Goal: Task Accomplishment & Management: Book appointment/travel/reservation

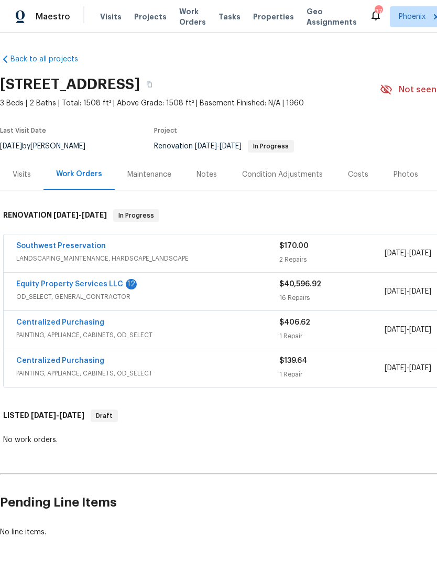
scroll to position [-91, -69]
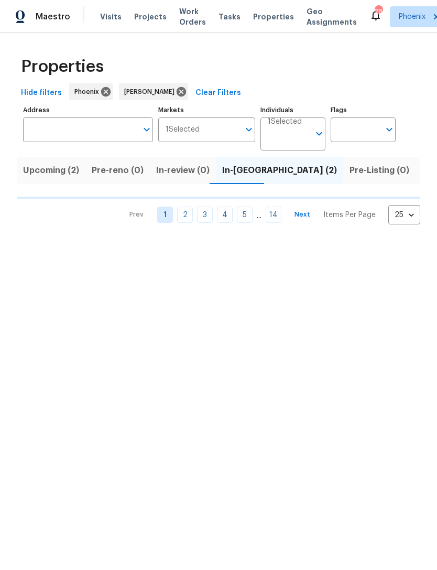
scroll to position [0, 78]
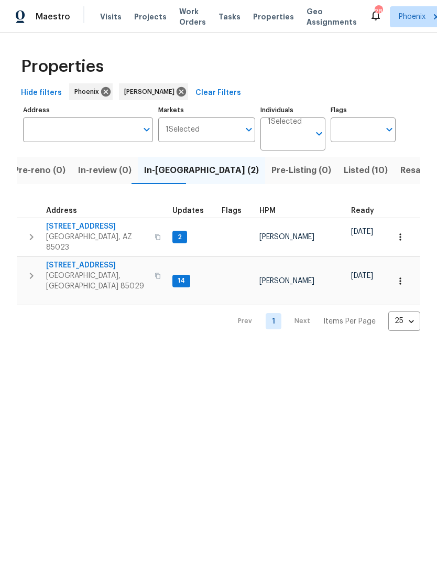
click at [30, 250] on button "button" at bounding box center [31, 236] width 21 height 31
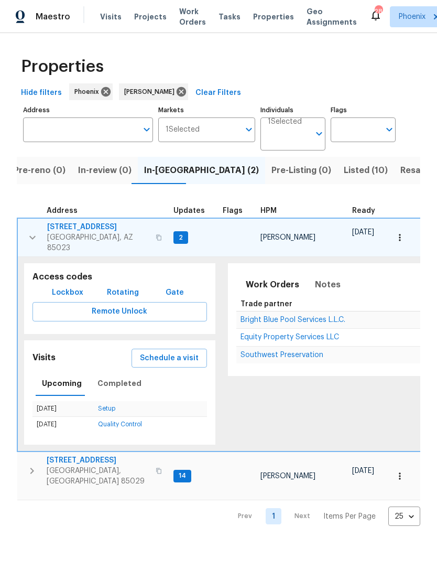
click at [173, 364] on span "Schedule a visit" at bounding box center [169, 358] width 59 height 13
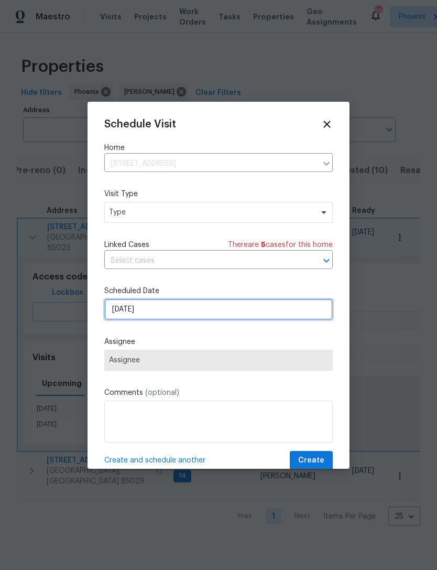
click at [168, 315] on input "[DATE]" at bounding box center [218, 309] width 229 height 21
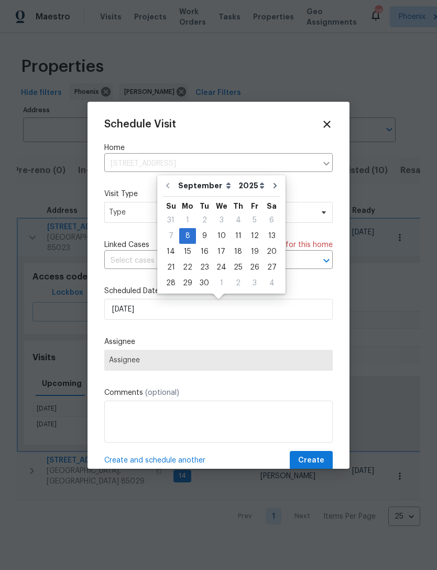
click at [252, 337] on div "Schedule Visit Home [STREET_ADDRESS] ​ Visit Type Type Linked Cases There are 5…" at bounding box center [218, 295] width 229 height 352
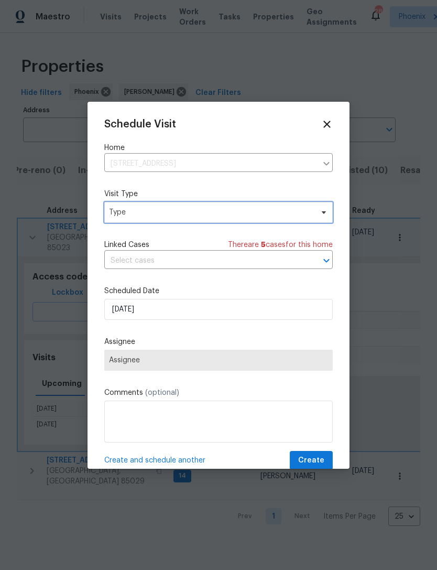
click at [234, 220] on span "Type" at bounding box center [218, 212] width 229 height 21
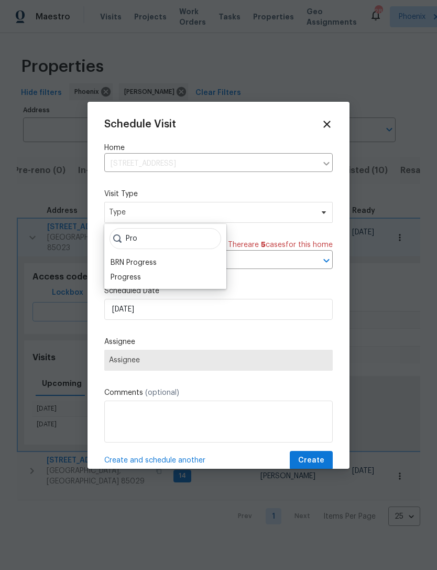
type input "Pro"
click at [129, 278] on div "Progress" at bounding box center [126, 277] width 30 height 10
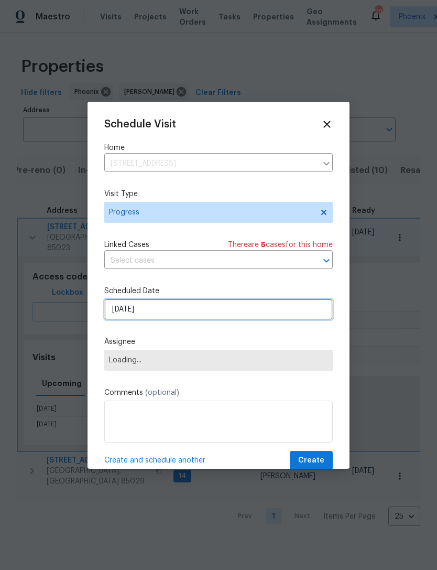
click at [170, 308] on input "[DATE]" at bounding box center [218, 309] width 229 height 21
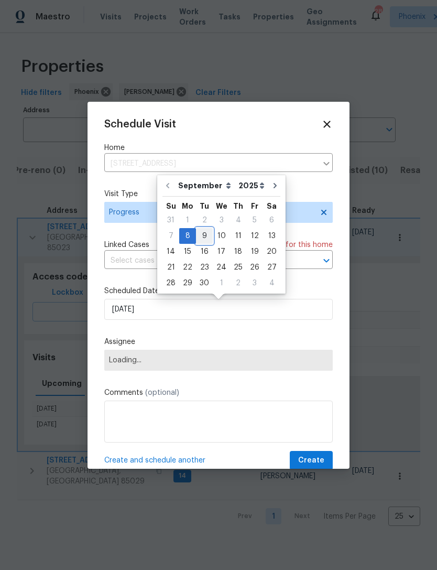
click at [204, 231] on div "9" at bounding box center [204, 236] width 17 height 15
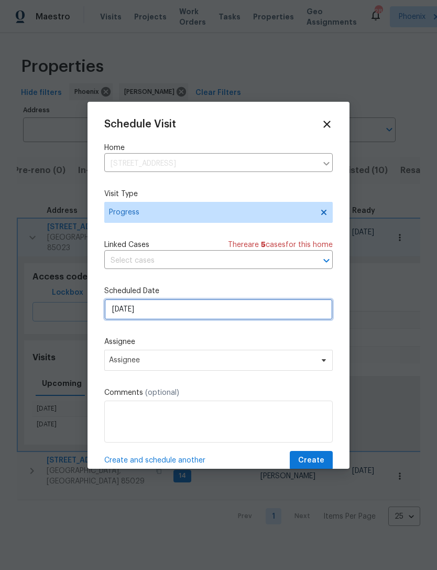
click at [170, 309] on input "[DATE]" at bounding box center [218, 309] width 229 height 21
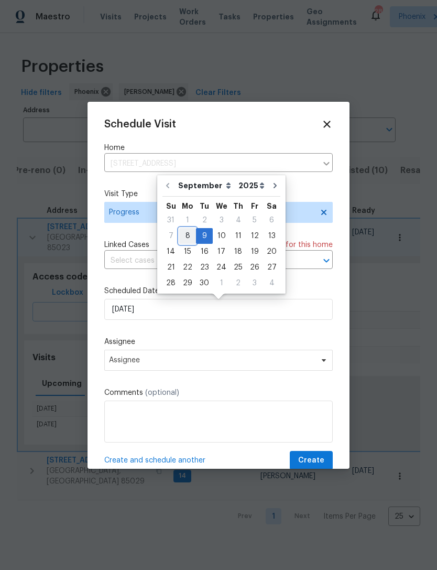
click at [188, 239] on div "8" at bounding box center [187, 236] width 17 height 15
type input "[DATE]"
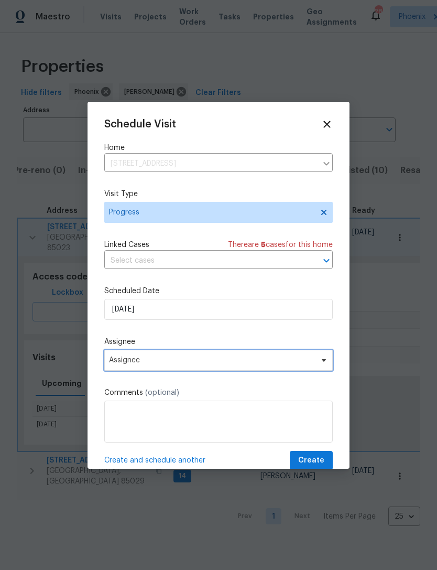
click at [312, 360] on span "Assignee" at bounding box center [212, 360] width 206 height 8
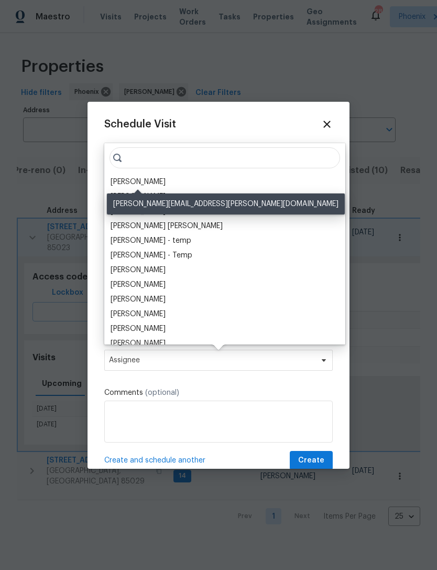
click at [162, 178] on div "[PERSON_NAME]" at bounding box center [138, 182] width 55 height 10
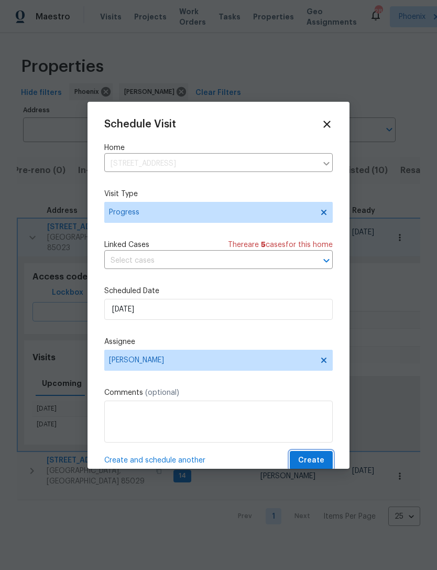
click at [316, 463] on span "Create" at bounding box center [311, 460] width 26 height 13
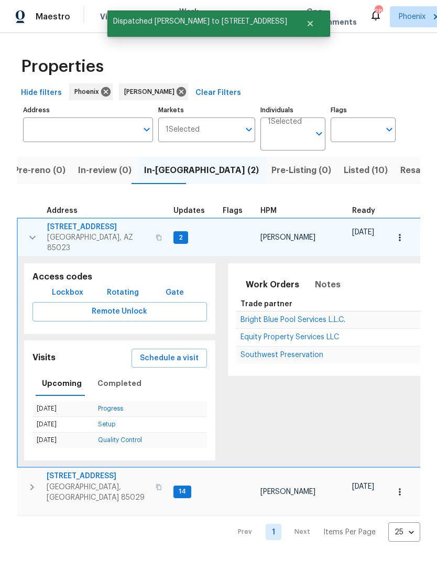
click at [33, 250] on button "button" at bounding box center [32, 237] width 21 height 31
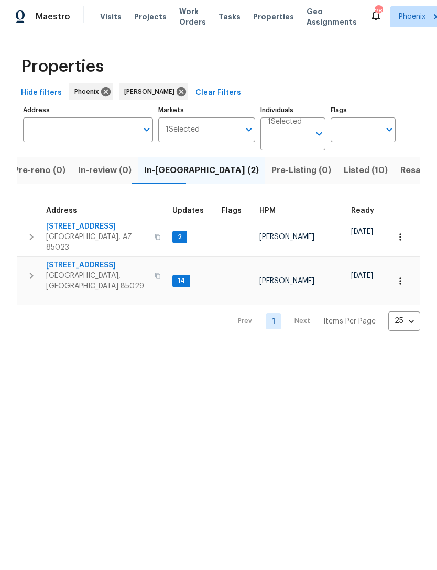
click at [11, 346] on html "Maestro Visits Projects Work Orders Tasks Properties Geo Assignments 28 Phoenix…" at bounding box center [218, 174] width 437 height 348
